Goal: Task Accomplishment & Management: Manage account settings

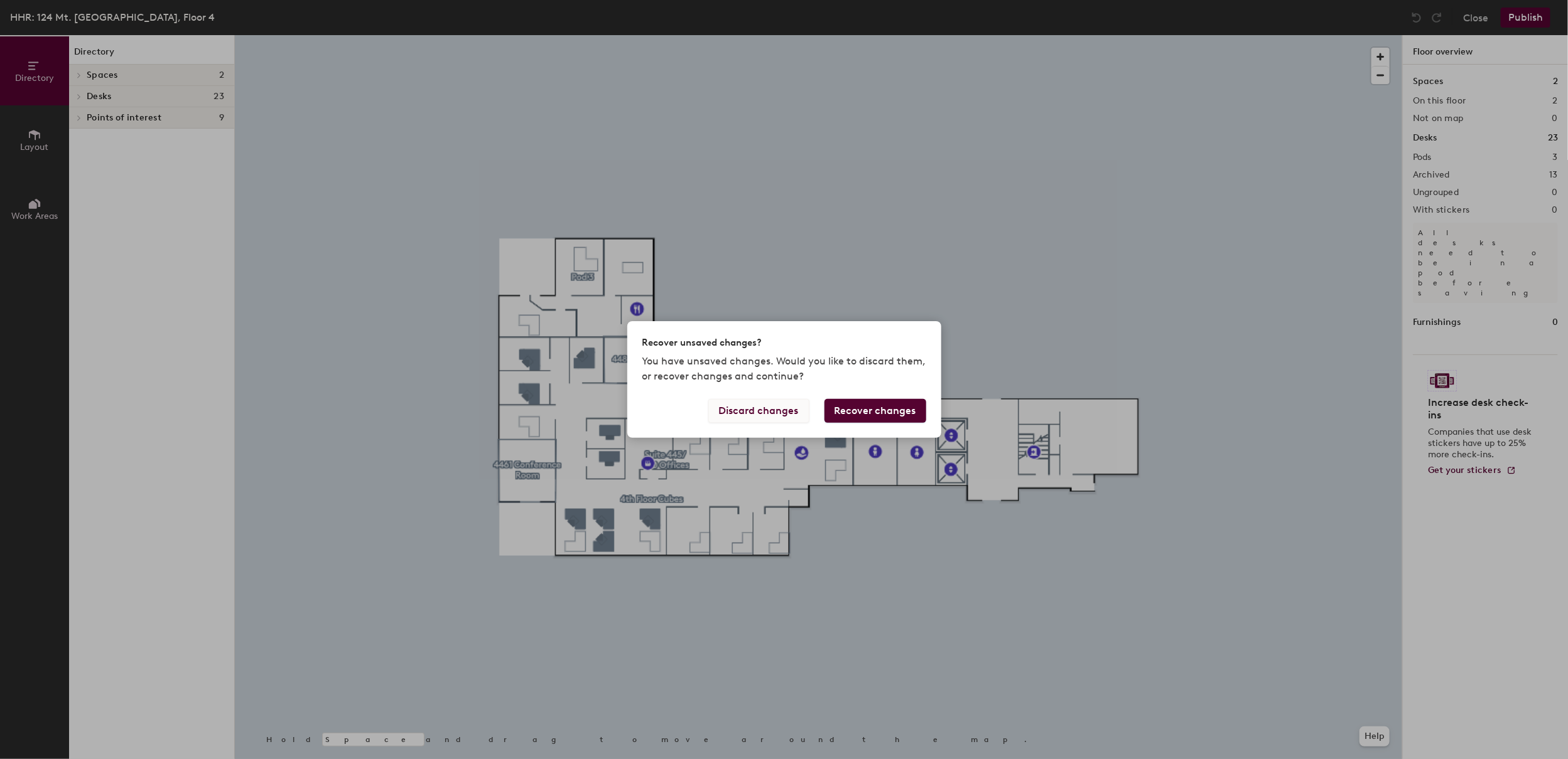
click at [767, 405] on button "Discard changes" at bounding box center [759, 411] width 101 height 24
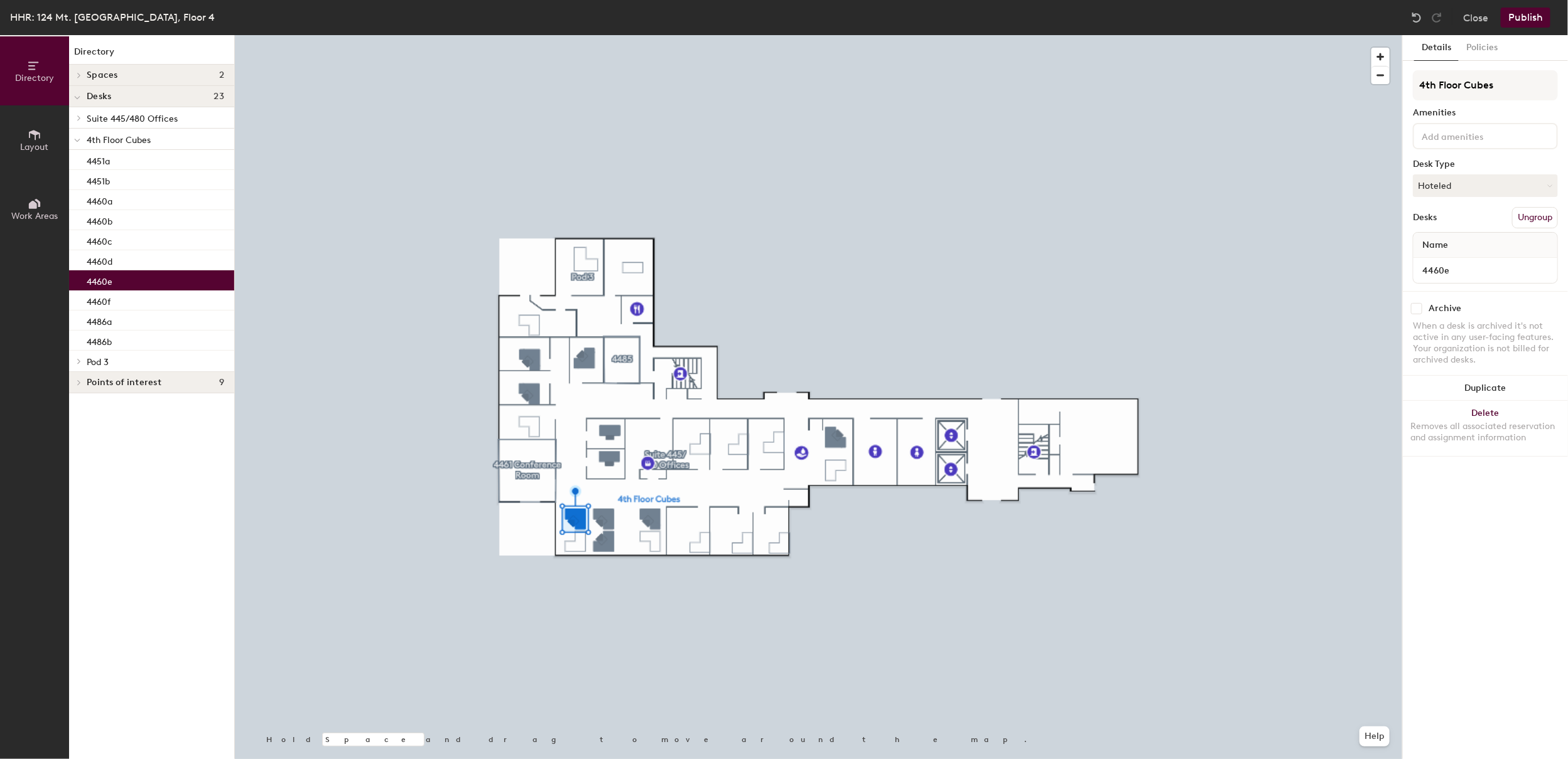
click at [1455, 10] on div "Close Publish" at bounding box center [1482, 17] width 151 height 20
click at [1470, 11] on button "Close" at bounding box center [1476, 17] width 25 height 20
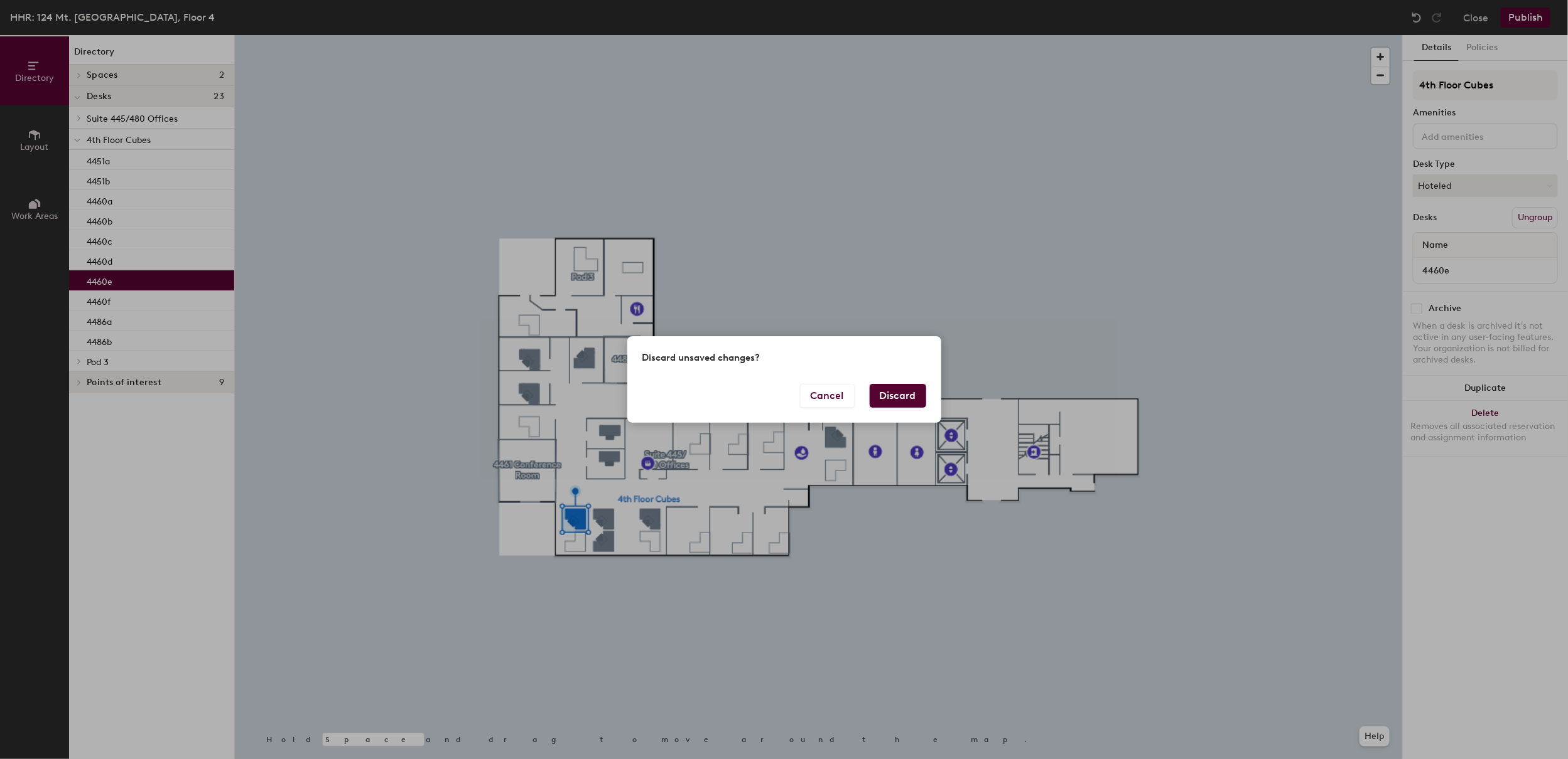
click at [887, 372] on div "Discard unsaved changes?" at bounding box center [784, 360] width 314 height 47
click at [890, 394] on button "Discard" at bounding box center [898, 396] width 57 height 24
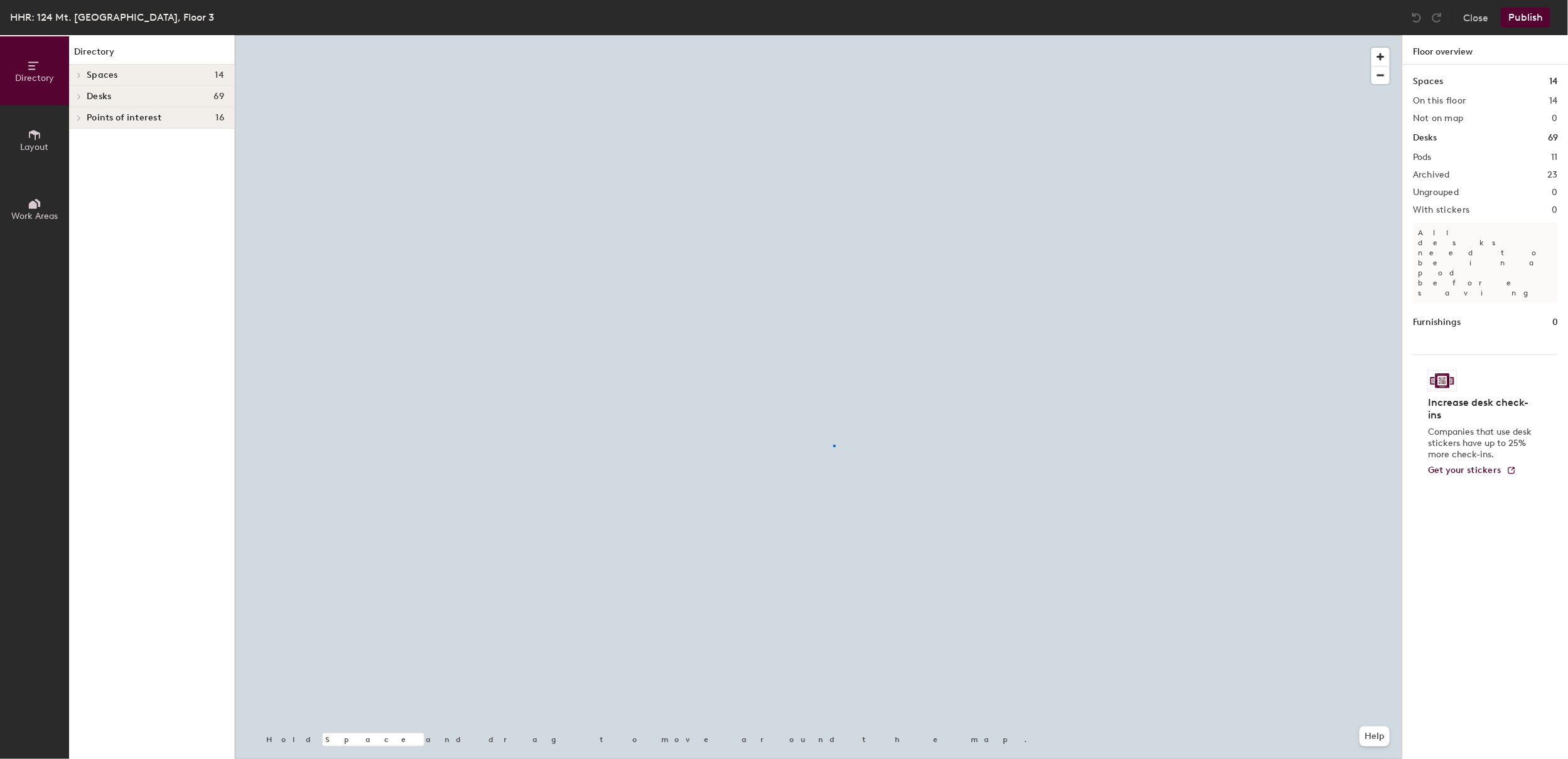
click at [835, 35] on div at bounding box center [818, 35] width 1167 height 0
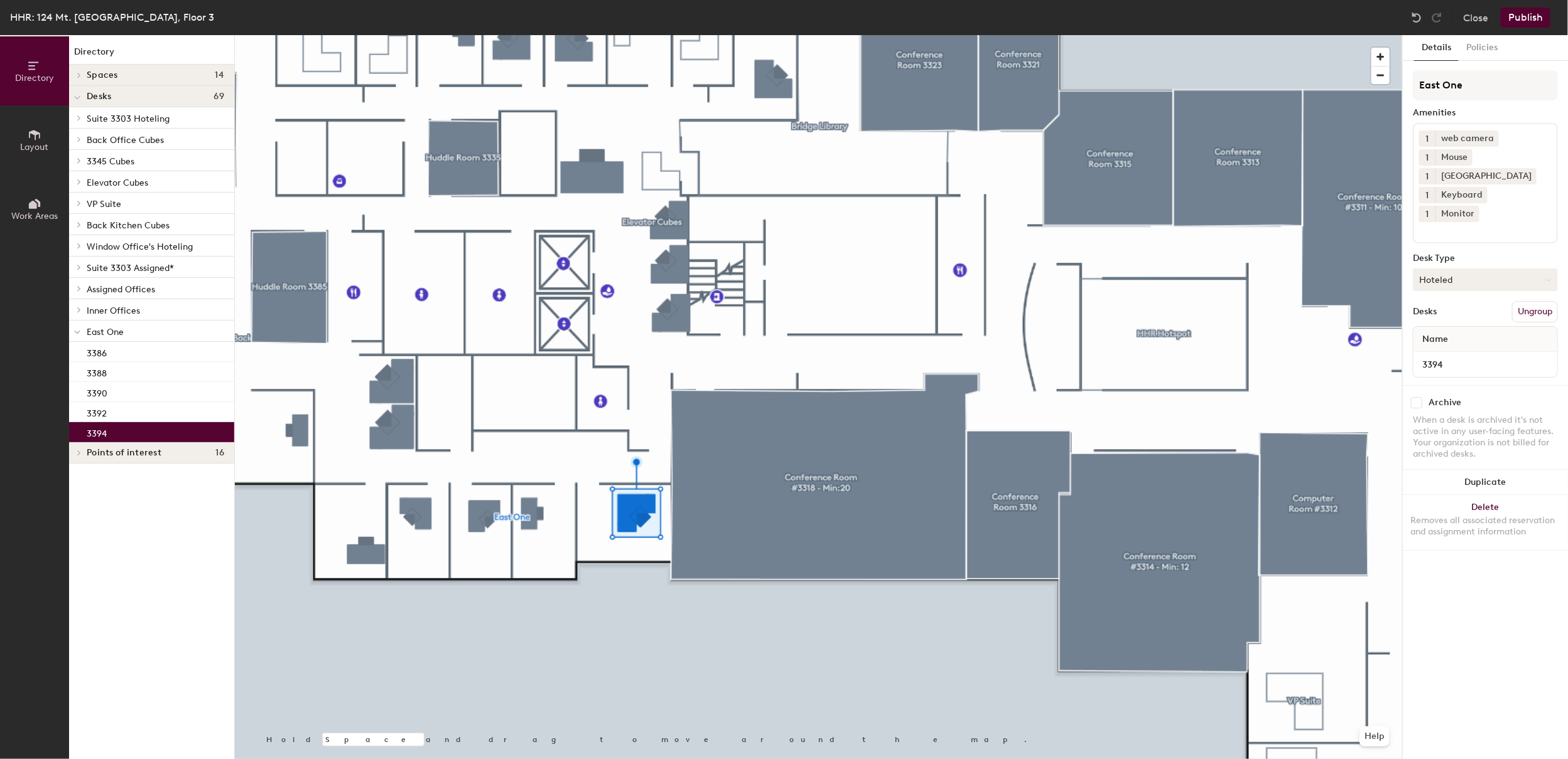
click at [1471, 269] on button "Hoteled" at bounding box center [1485, 280] width 145 height 22
click at [1457, 309] on div "Assigned" at bounding box center [1476, 318] width 125 height 19
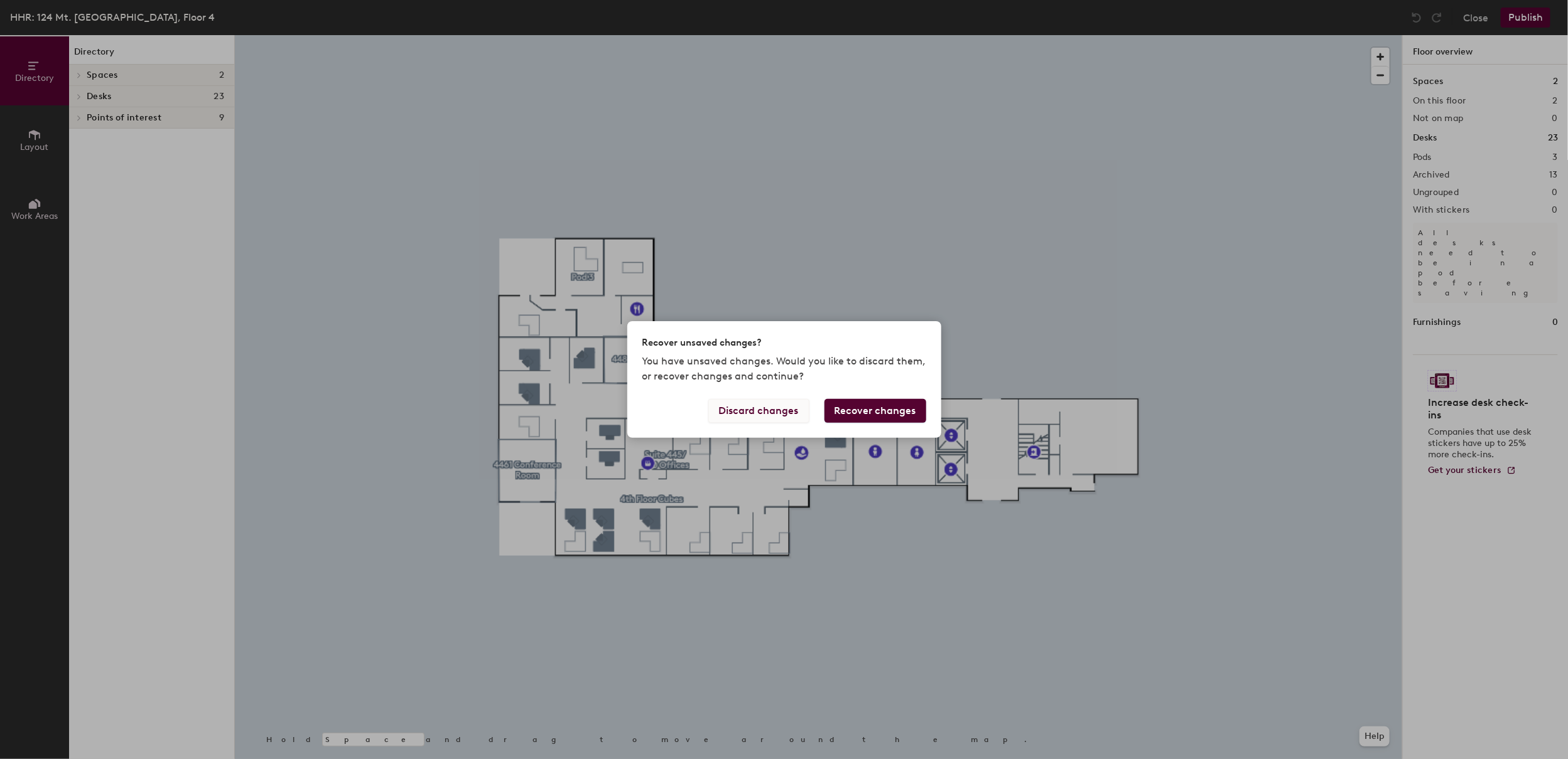
click at [767, 407] on button "Discard changes" at bounding box center [759, 411] width 101 height 24
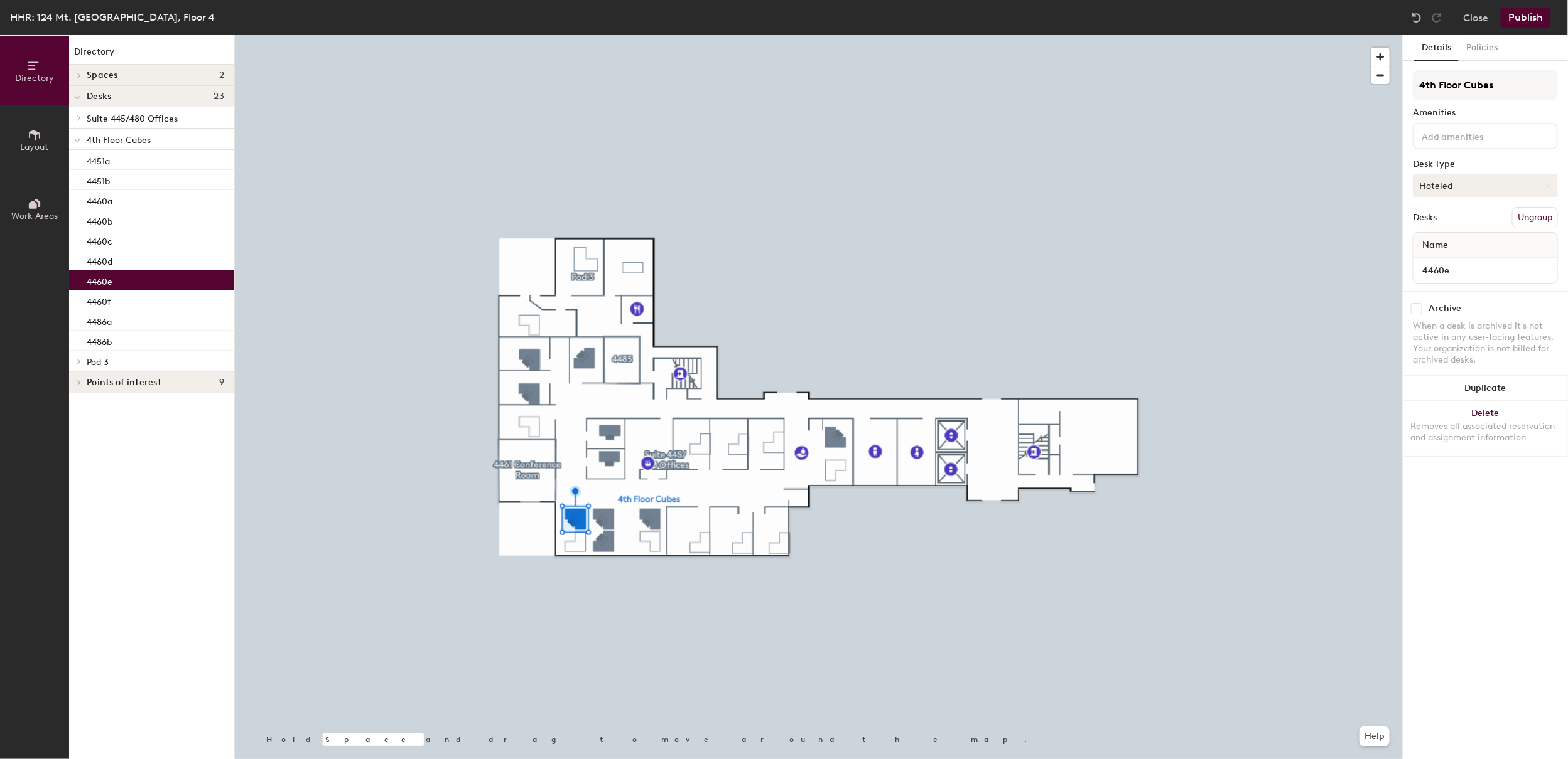
click at [1460, 177] on button "Hoteled" at bounding box center [1485, 185] width 145 height 22
click at [1475, 237] on div "Hot" at bounding box center [1476, 243] width 125 height 19
click at [1466, 182] on button "Hot" at bounding box center [1485, 185] width 145 height 22
click at [1456, 225] on div "Assigned" at bounding box center [1476, 224] width 125 height 19
click at [1485, 51] on button "Policies" at bounding box center [1482, 48] width 46 height 26
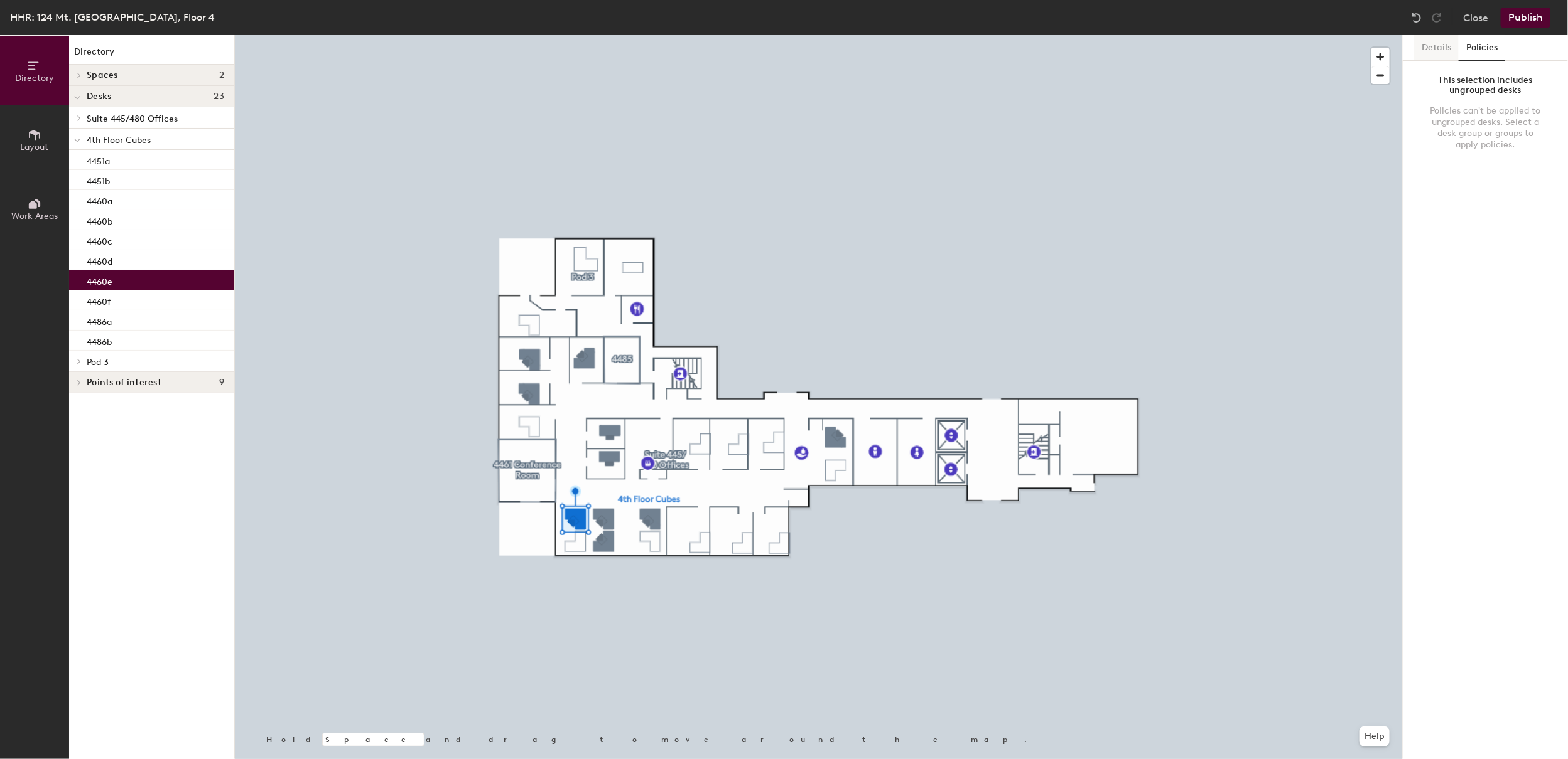
click at [1432, 49] on button "Details" at bounding box center [1436, 48] width 45 height 26
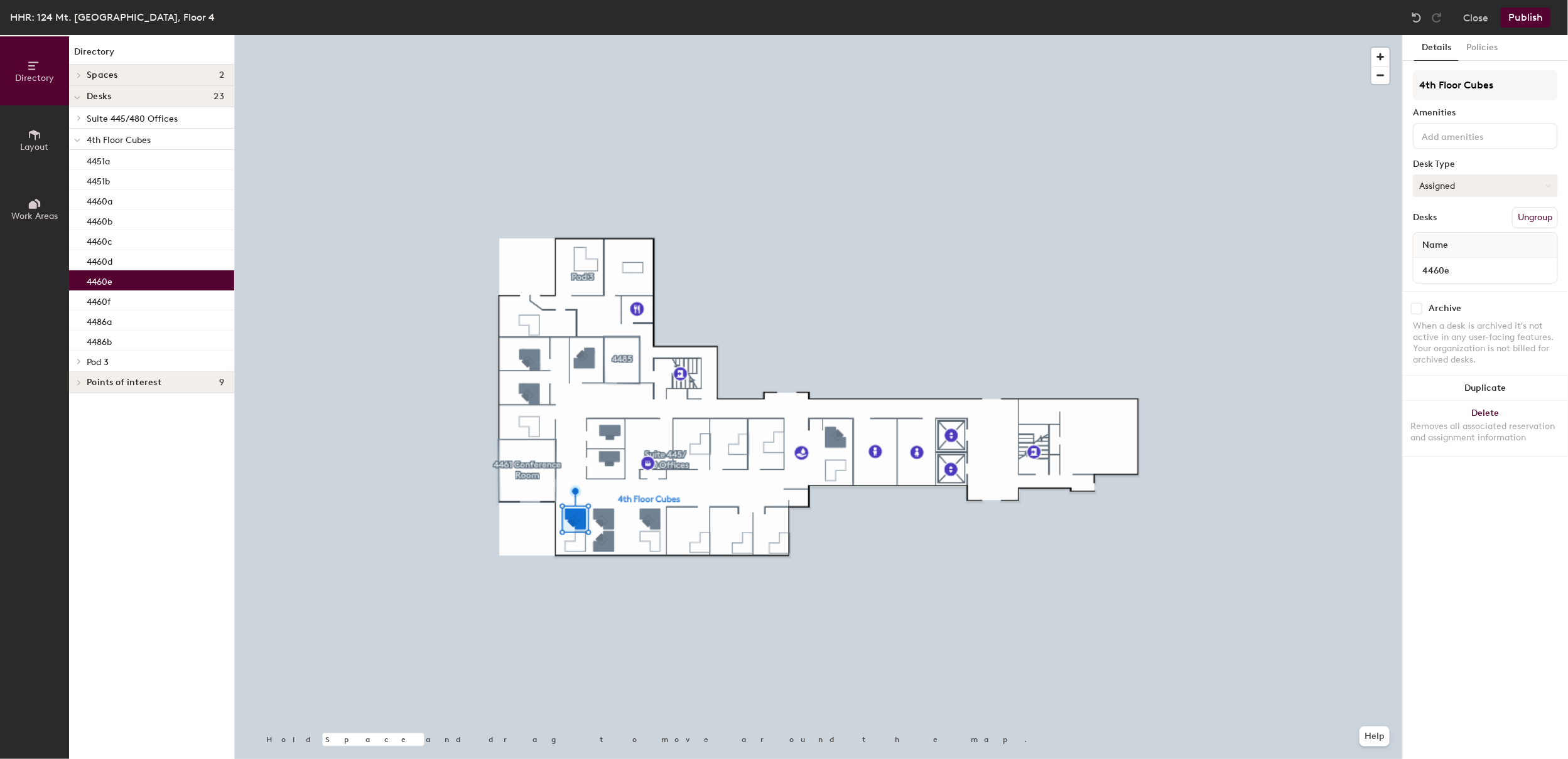
click at [1445, 186] on button "Assigned" at bounding box center [1485, 185] width 145 height 22
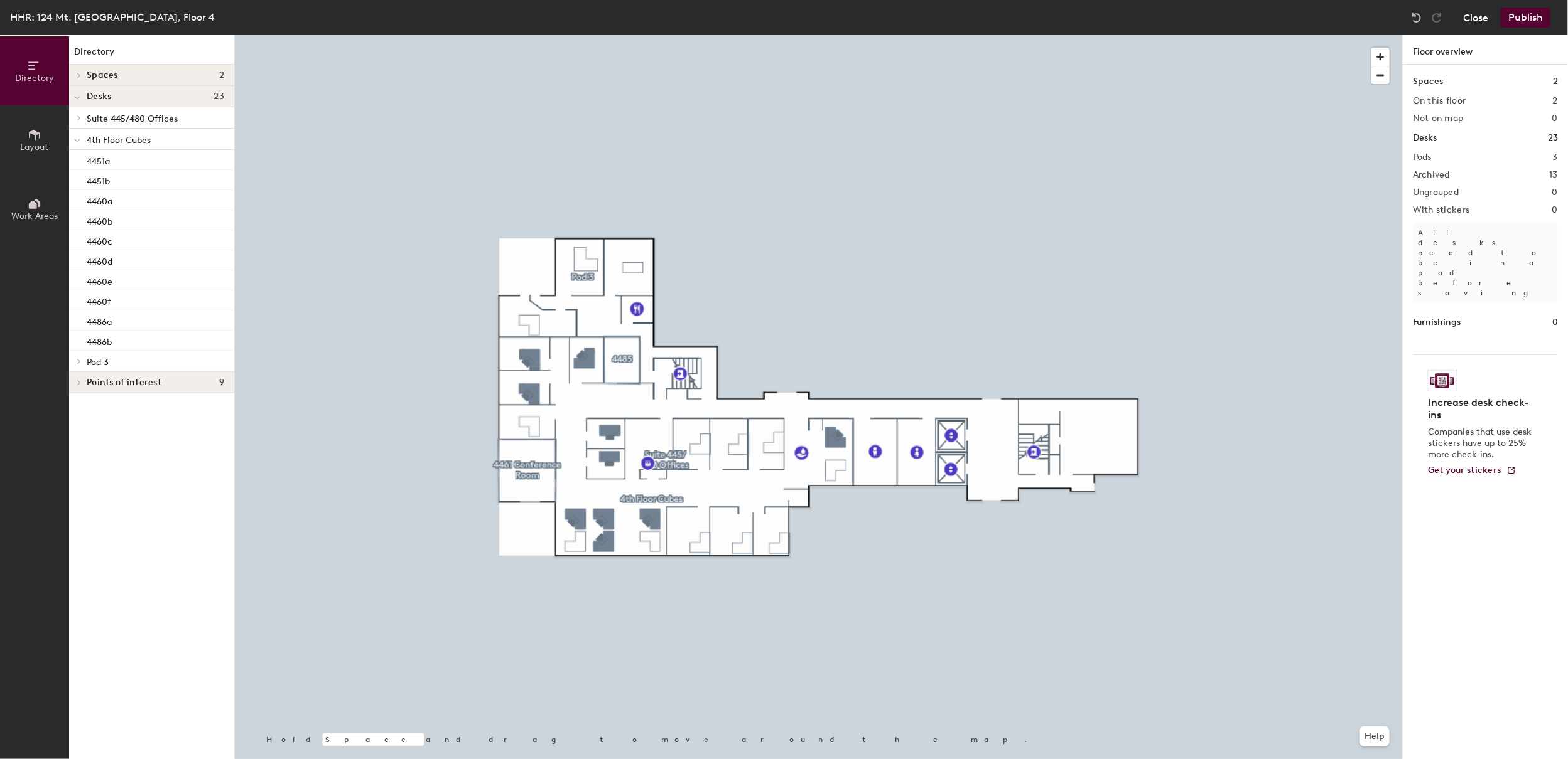
click at [1475, 15] on button "Close" at bounding box center [1476, 17] width 25 height 20
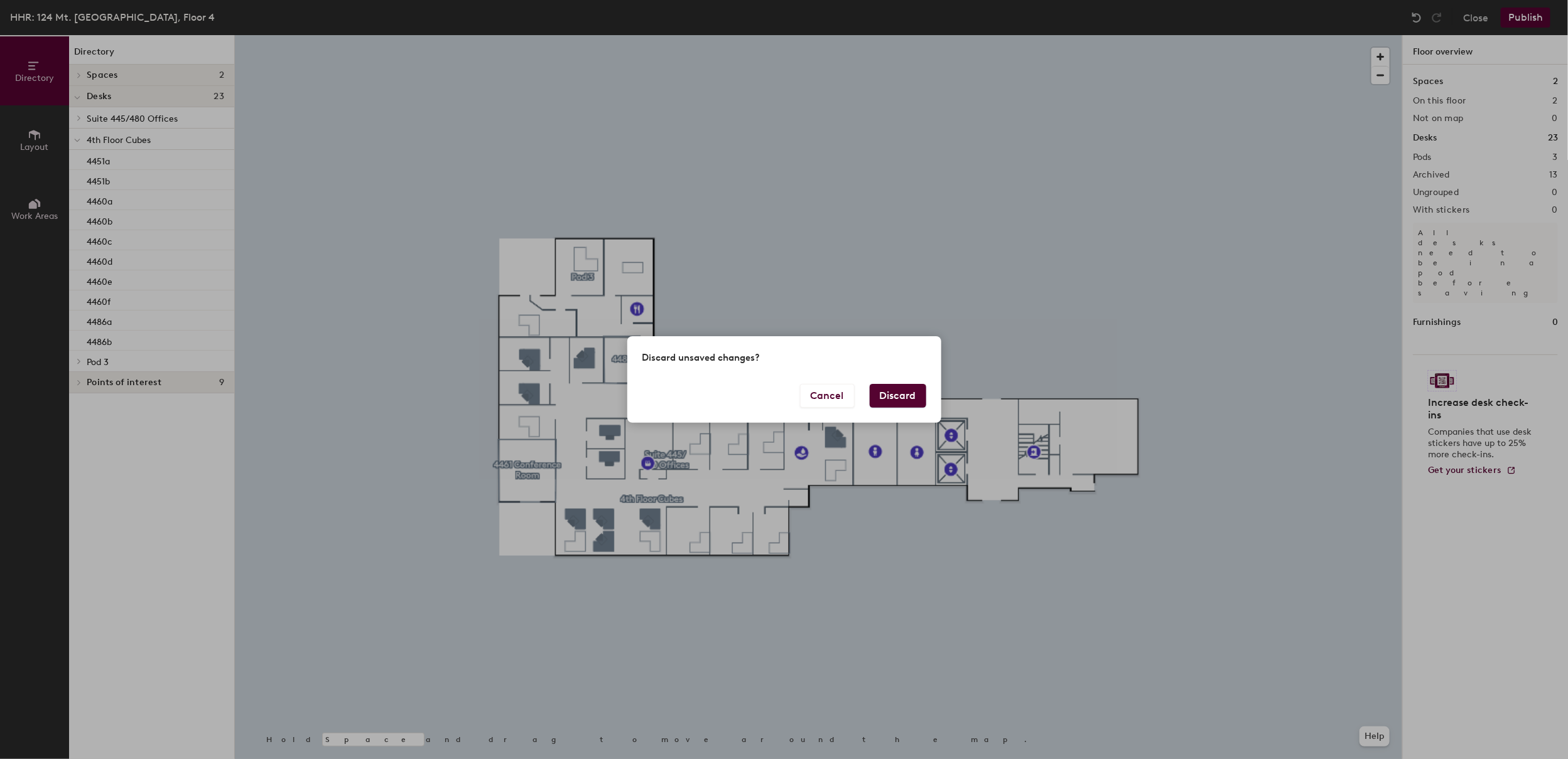
click at [891, 388] on button "Discard" at bounding box center [898, 396] width 57 height 24
